Goal: Task Accomplishment & Management: Use online tool/utility

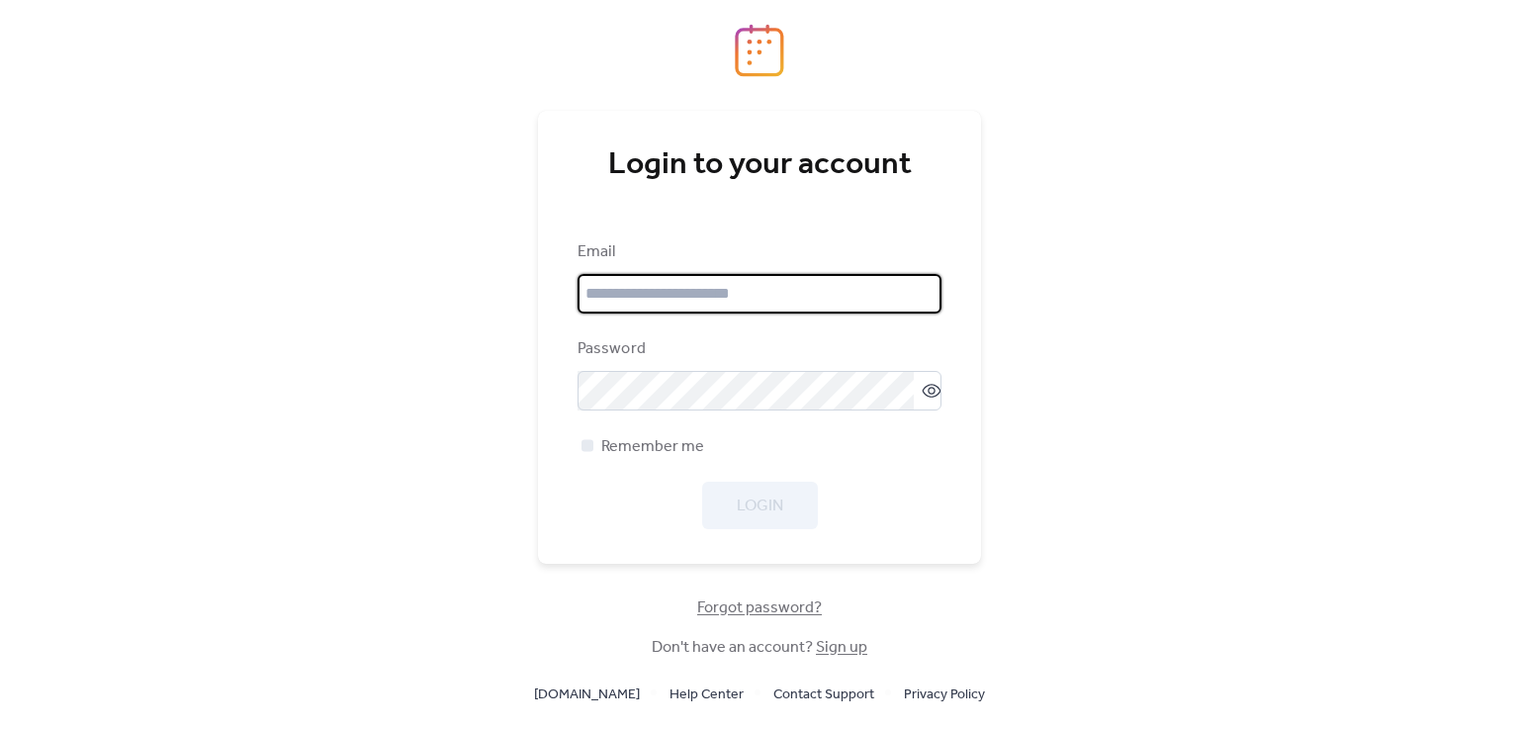
type input "**********"
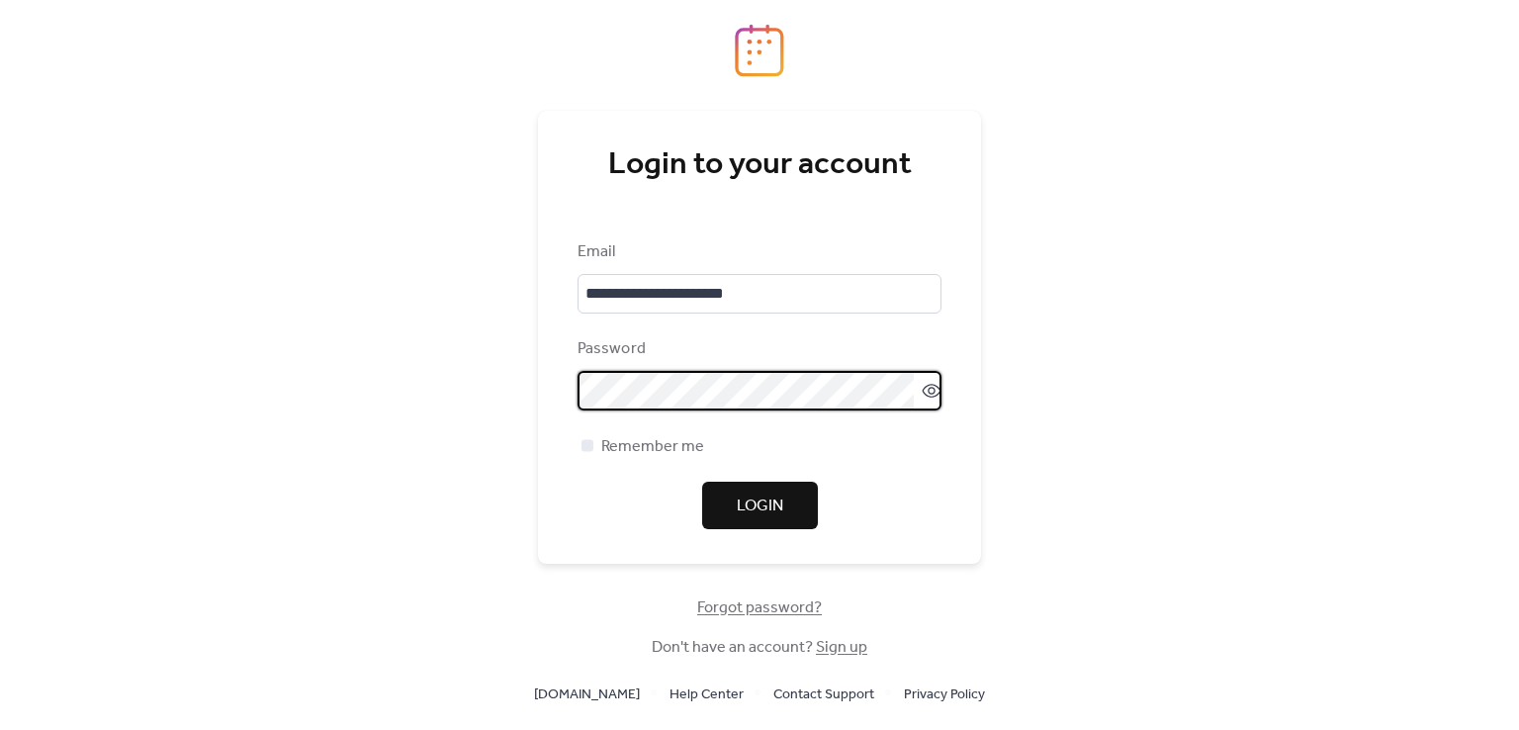
click at [771, 511] on span "Login" at bounding box center [760, 506] width 46 height 24
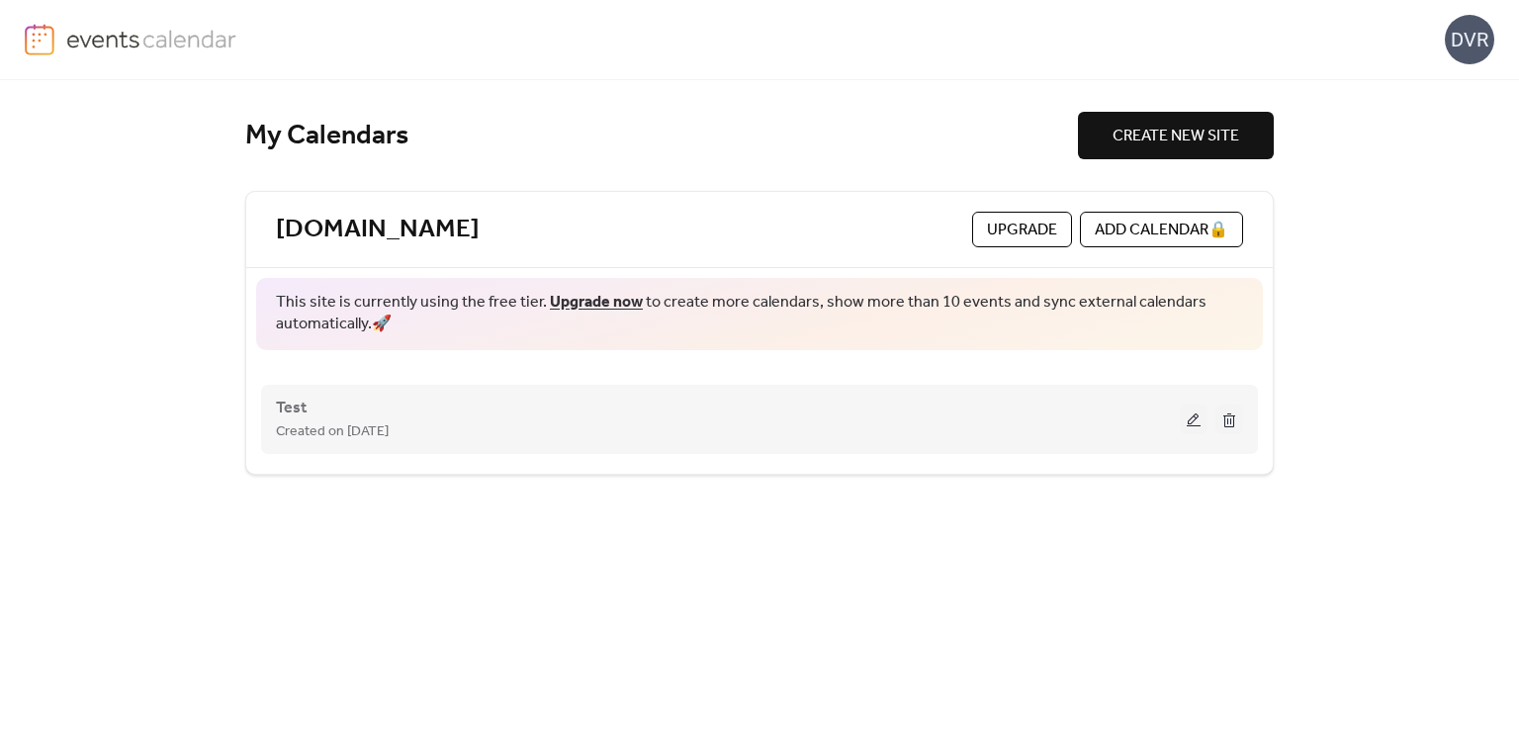
click at [1197, 415] on button at bounding box center [1194, 419] width 28 height 30
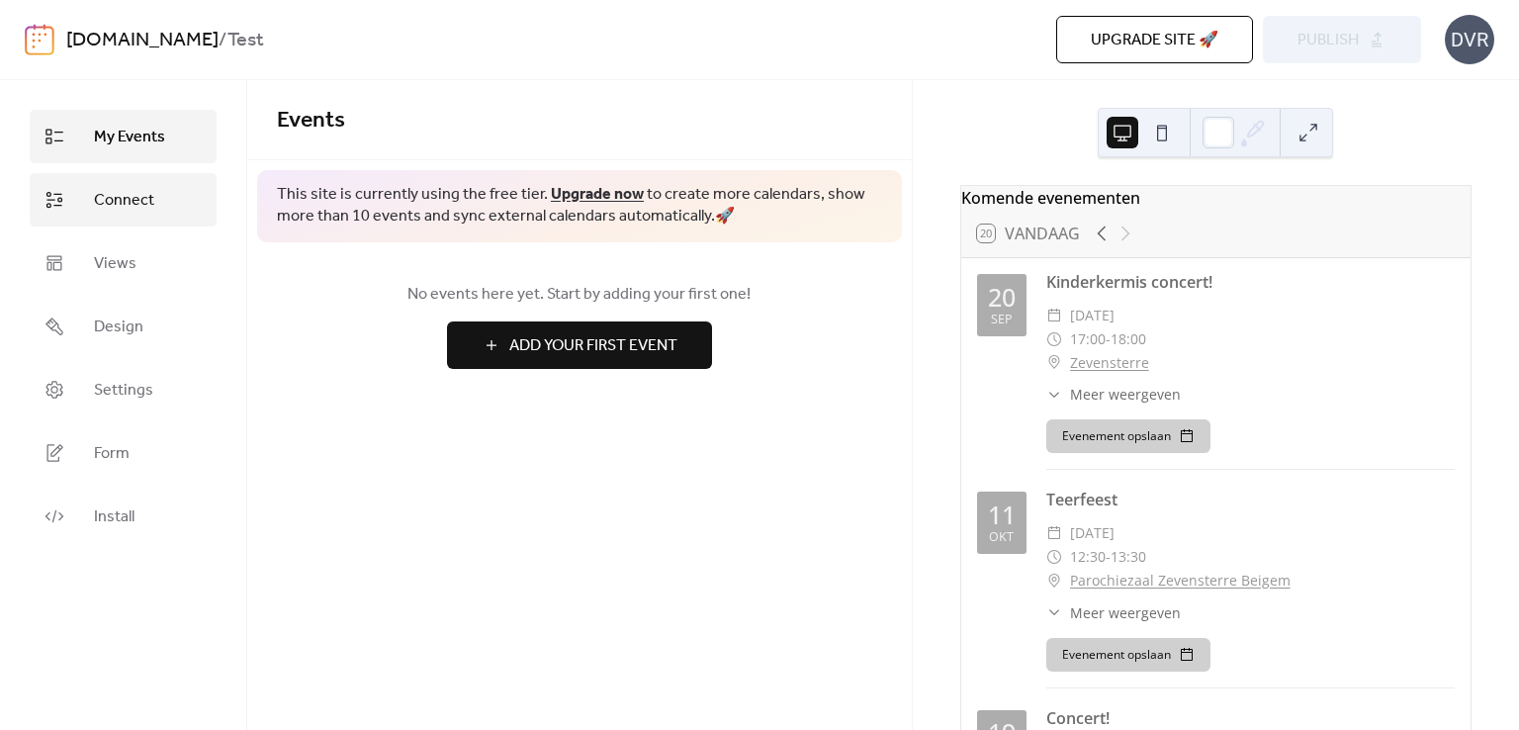
click at [167, 187] on link "Connect" at bounding box center [123, 199] width 187 height 53
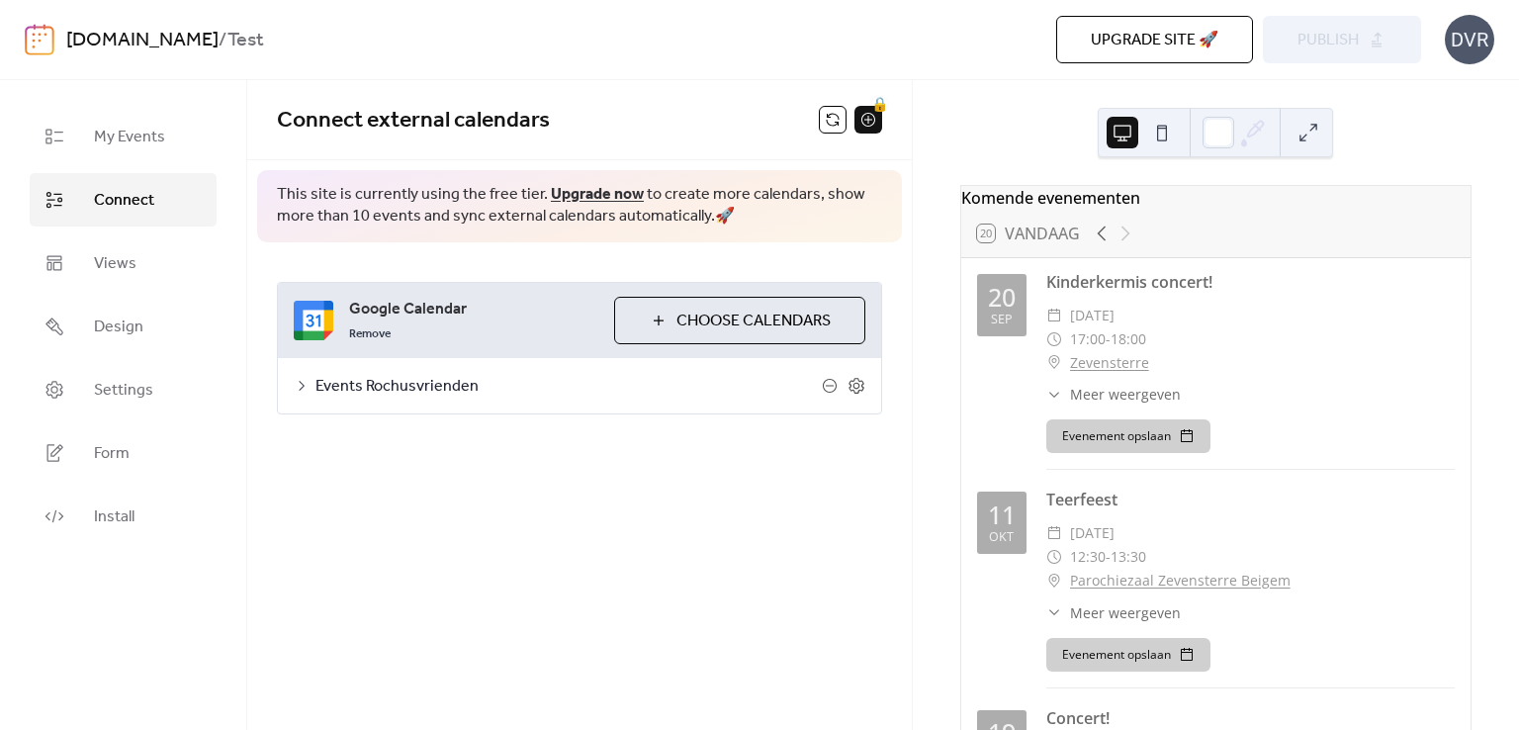
click at [443, 377] on span "Events Rochusvrienden" at bounding box center [568, 387] width 506 height 24
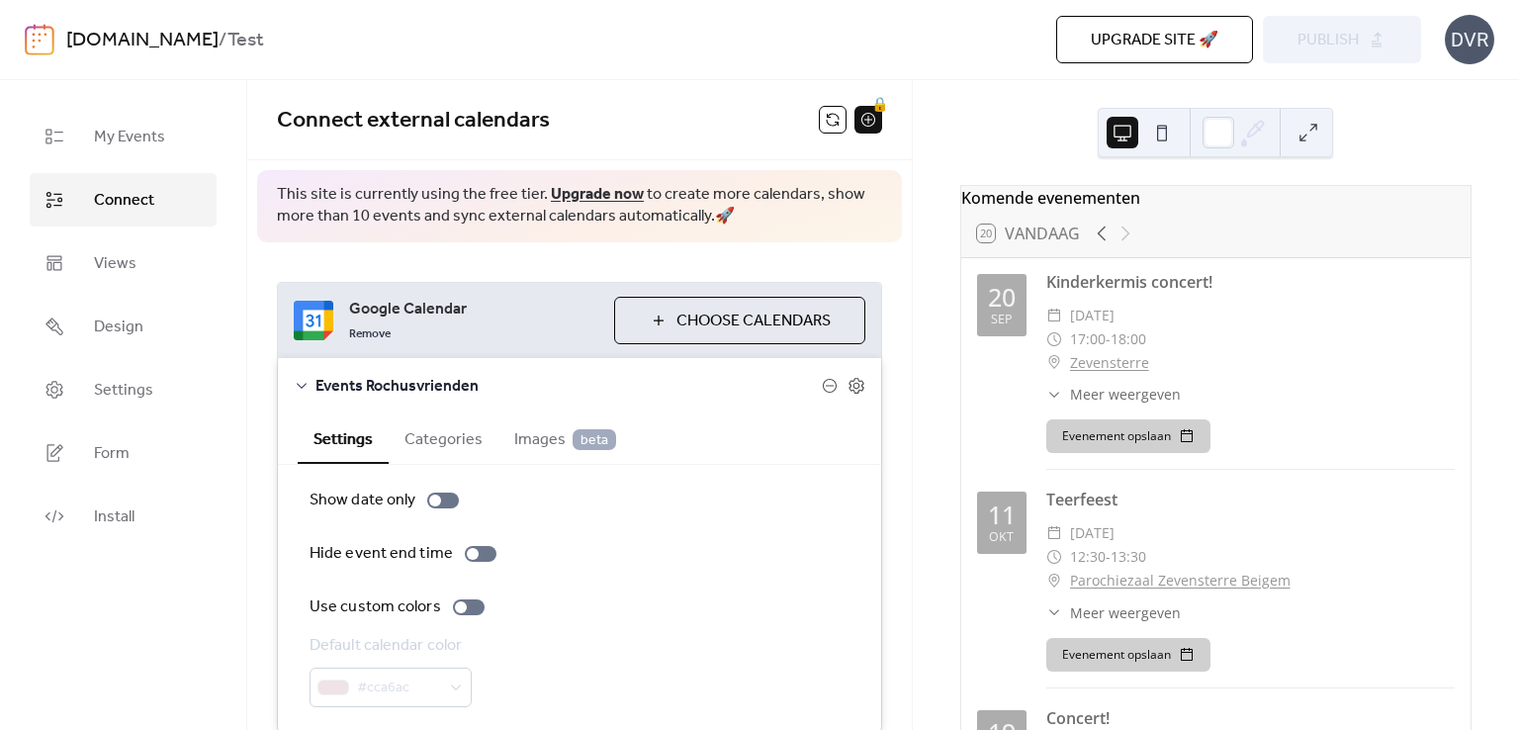
click at [443, 377] on span "Events Rochusvrienden" at bounding box center [568, 387] width 506 height 24
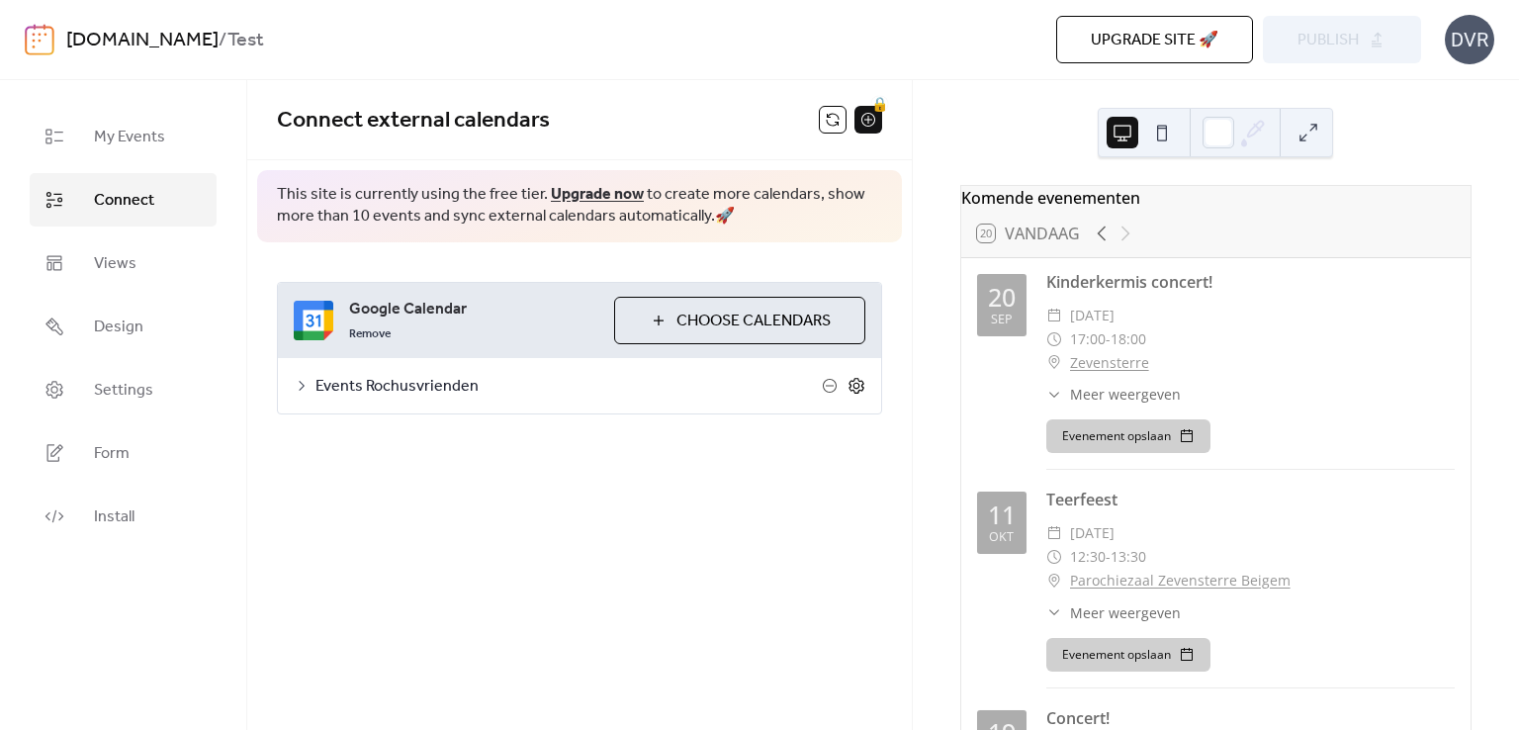
click at [854, 386] on icon at bounding box center [857, 386] width 18 height 18
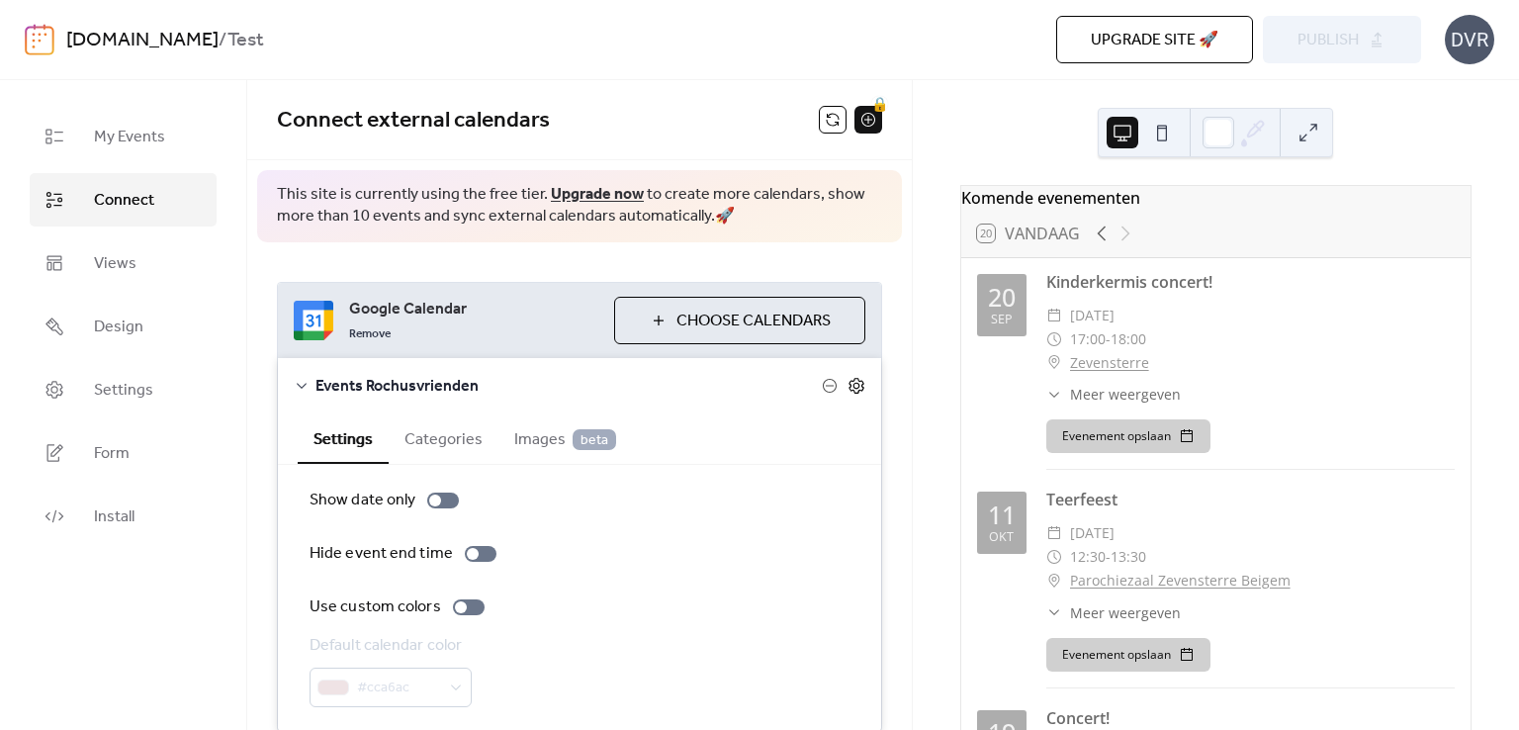
click at [854, 386] on icon at bounding box center [857, 386] width 18 height 18
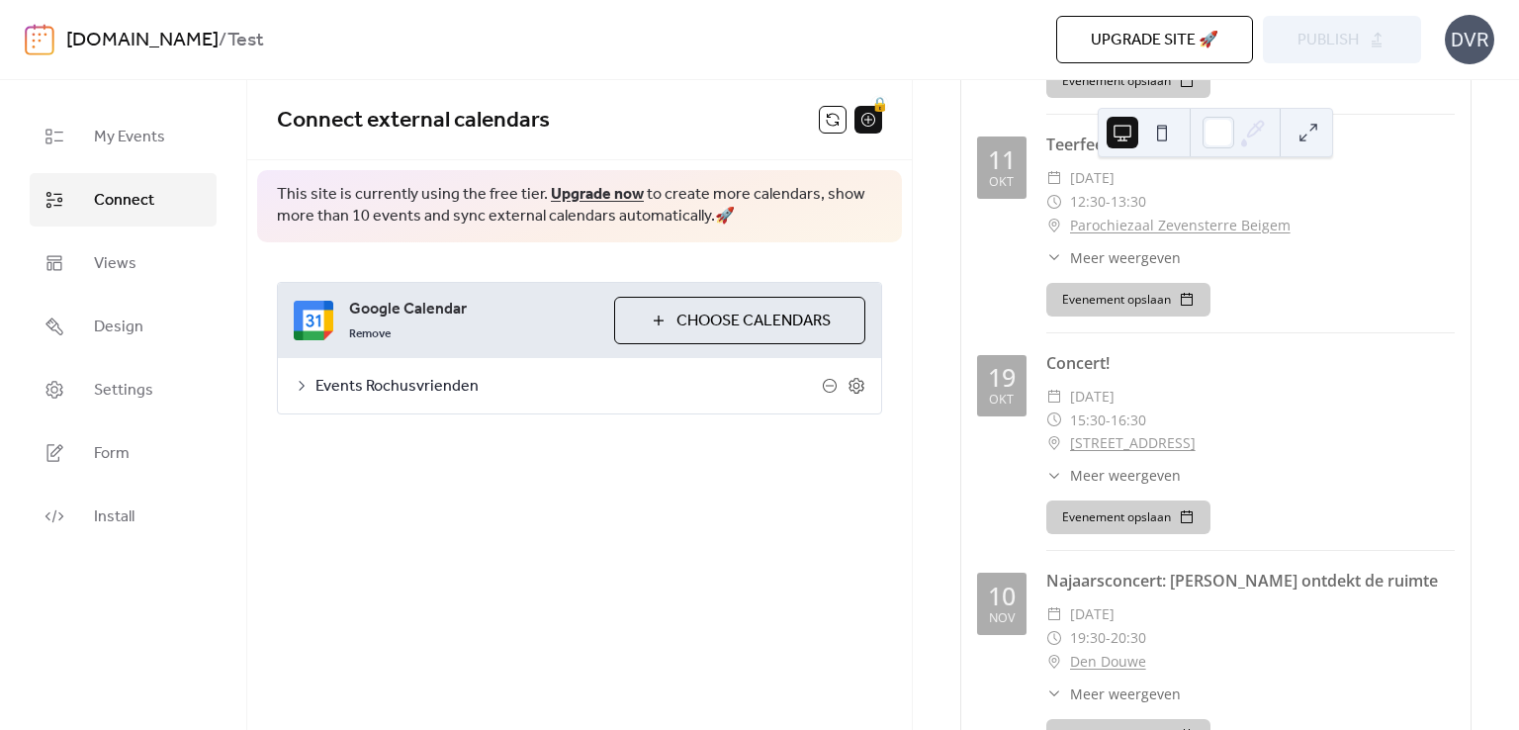
scroll to position [396, 0]
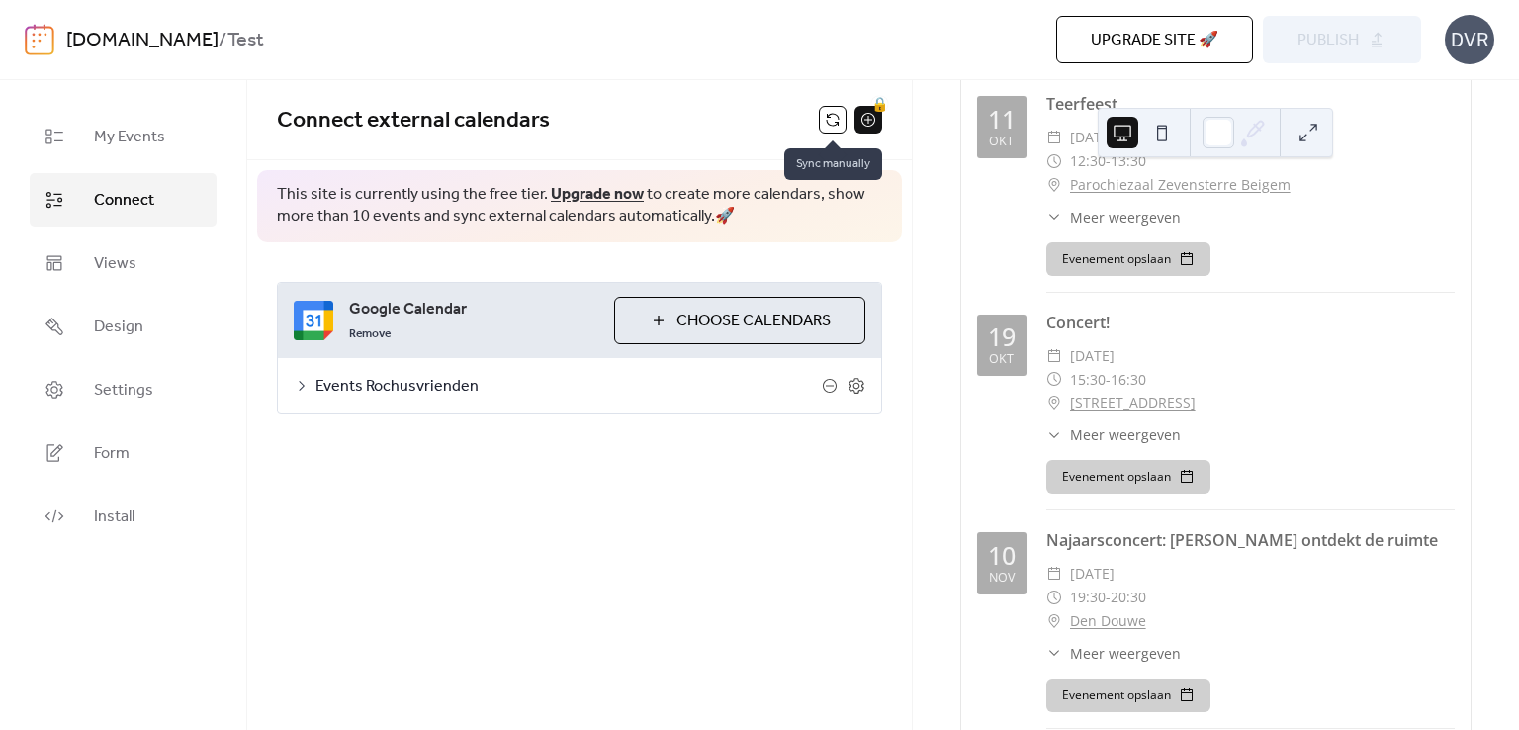
click at [839, 124] on button at bounding box center [833, 120] width 28 height 28
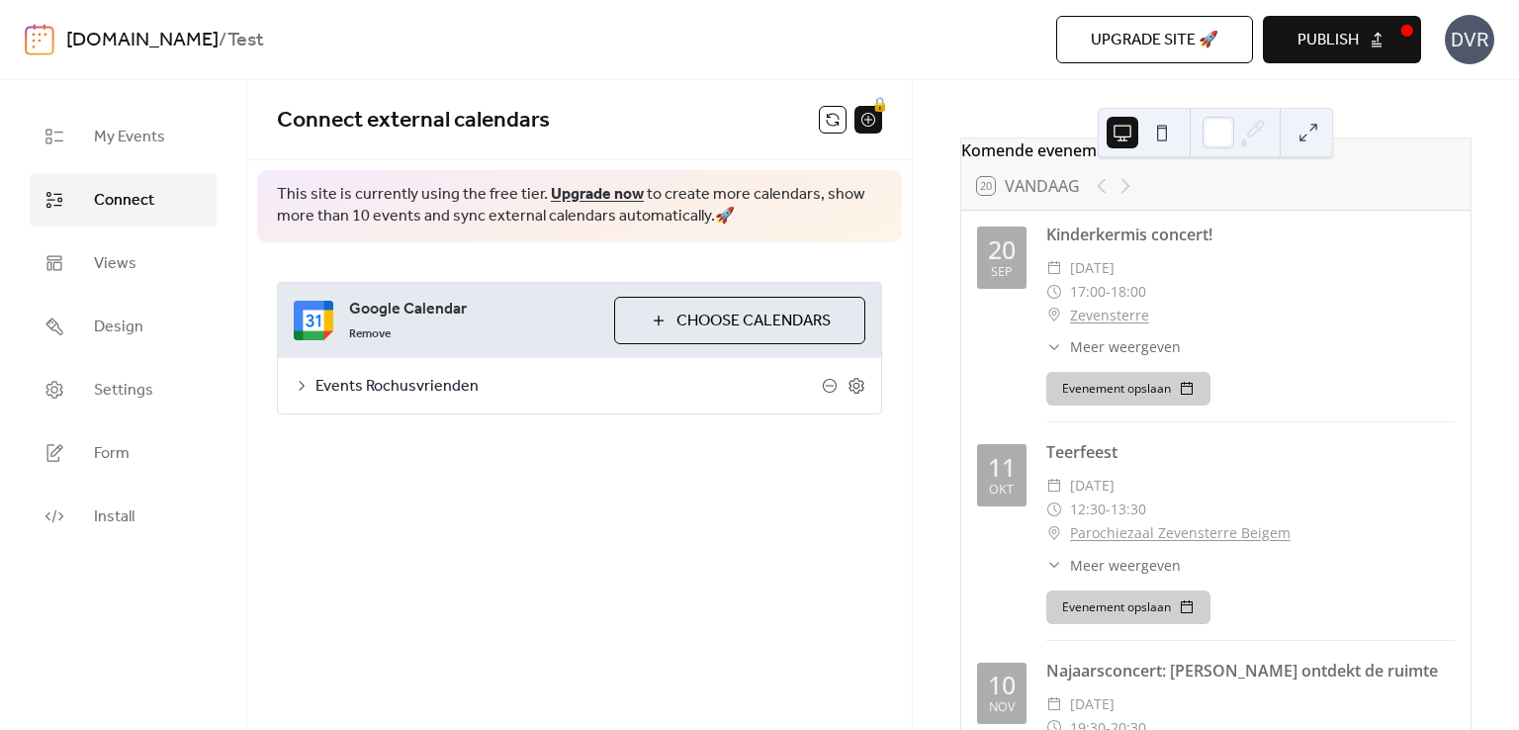
scroll to position [0, 0]
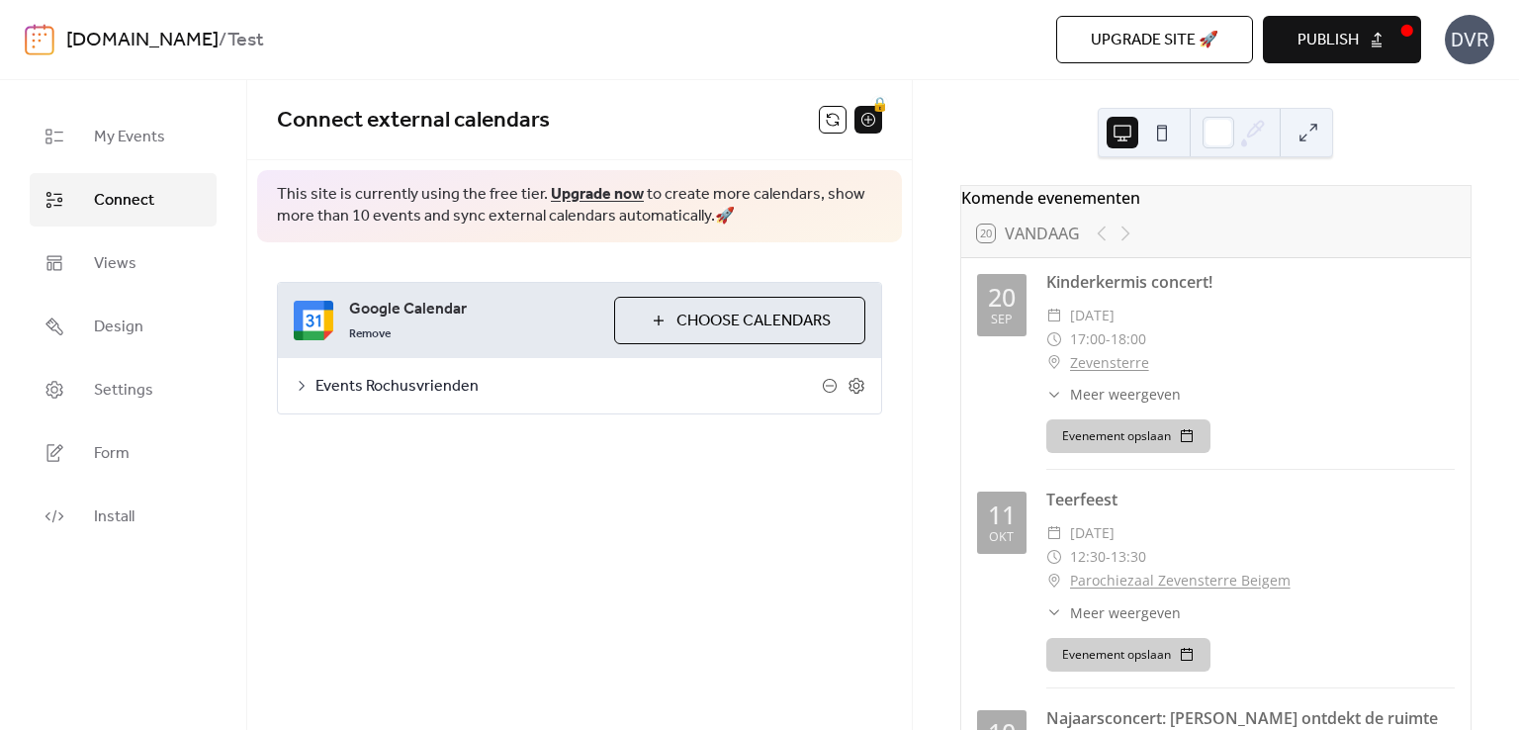
click at [1372, 25] on button "Publish" at bounding box center [1342, 39] width 158 height 47
